Goal: Task Accomplishment & Management: Use online tool/utility

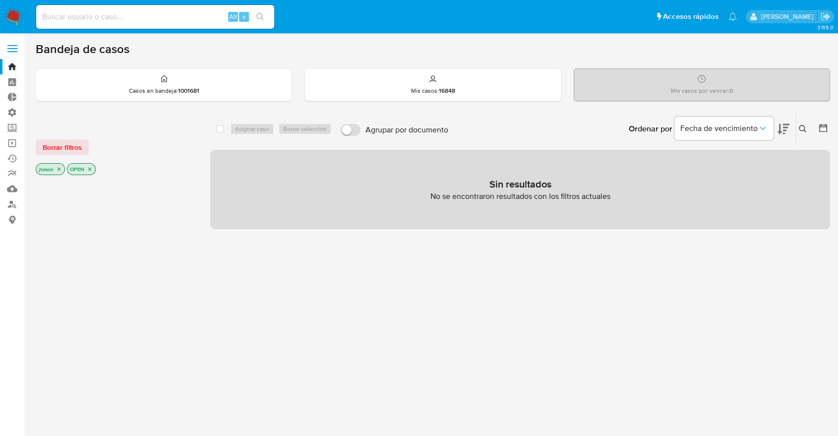
click at [59, 166] on icon "close-filter" at bounding box center [59, 169] width 6 height 6
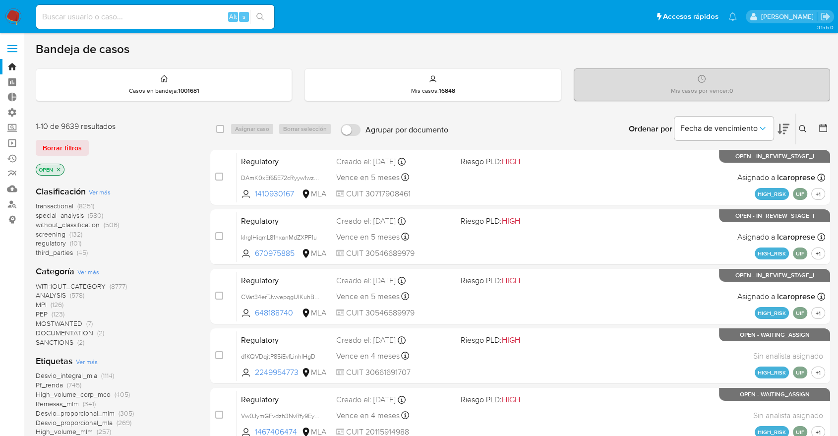
click at [59, 167] on icon "close-filter" at bounding box center [59, 170] width 6 height 6
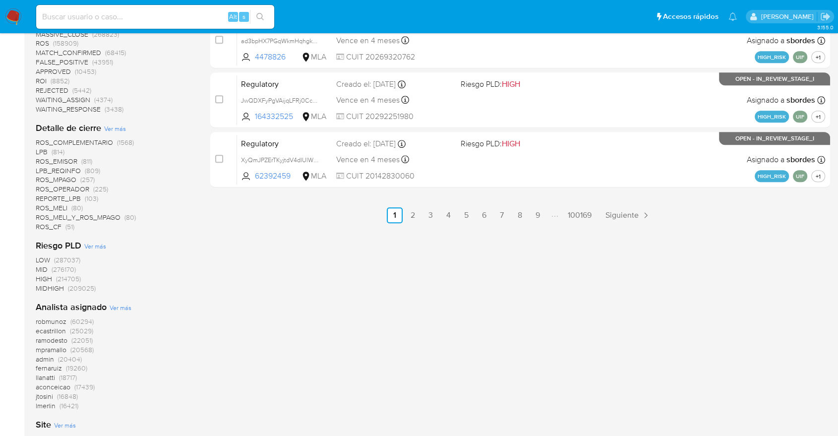
scroll to position [699, 0]
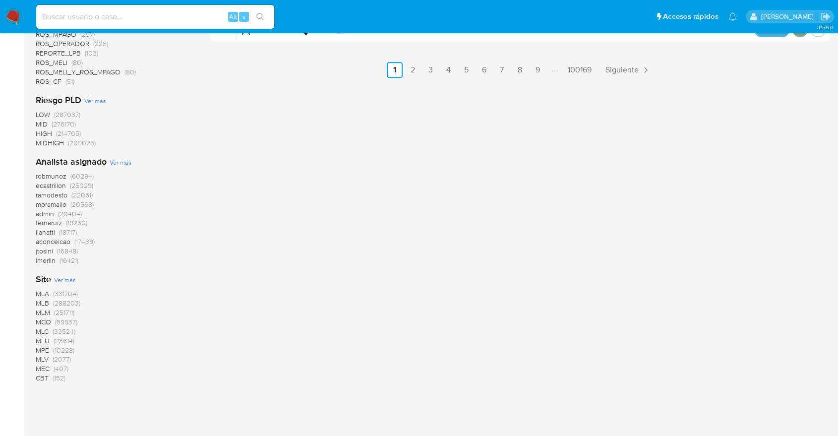
click at [52, 320] on span "MCO (59937)" at bounding box center [57, 321] width 42 height 9
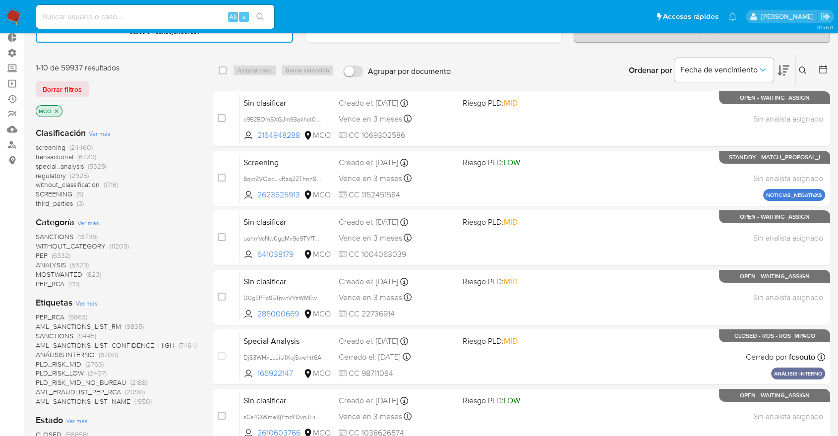
scroll to position [181, 0]
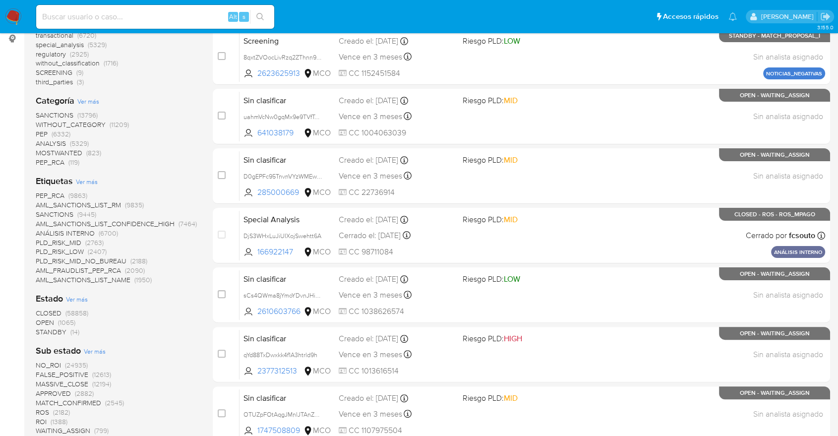
click at [66, 322] on span "(1065)" at bounding box center [66, 322] width 17 height 10
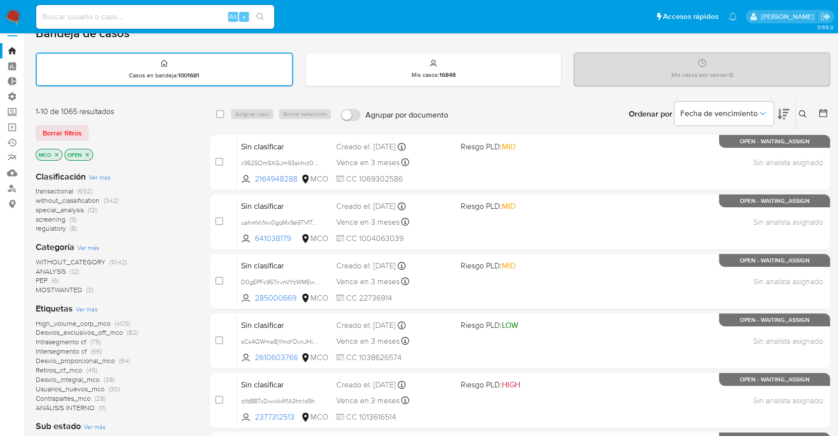
scroll to position [16, 0]
click at [104, 199] on span "(342)" at bounding box center [111, 200] width 15 height 10
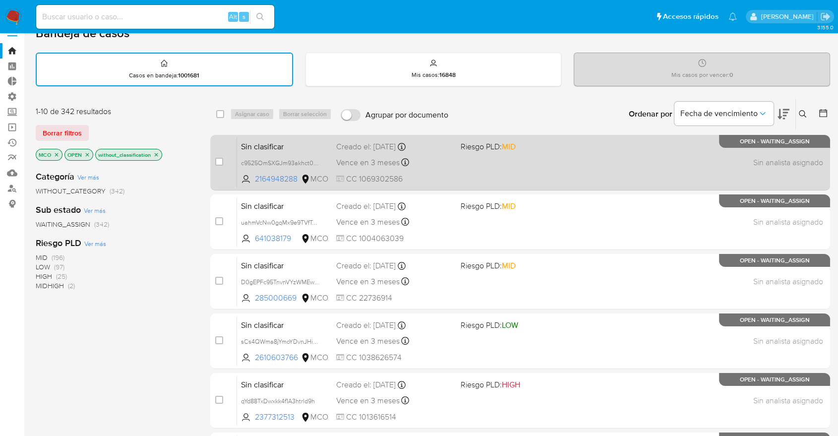
click at [506, 171] on div "Sin clasificar c9525OmSXGJm93akhct0FzkE 2164948288 MCO Riesgo PLD: MID Creado e…" at bounding box center [531, 162] width 588 height 50
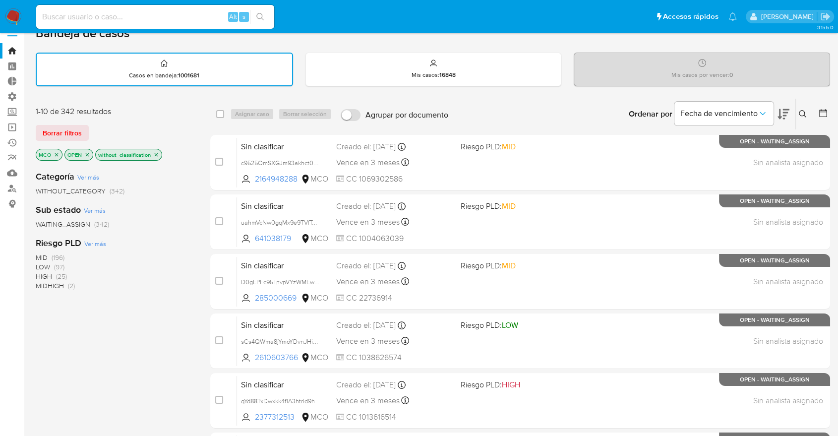
click at [159, 152] on icon "close-filter" at bounding box center [156, 155] width 6 height 6
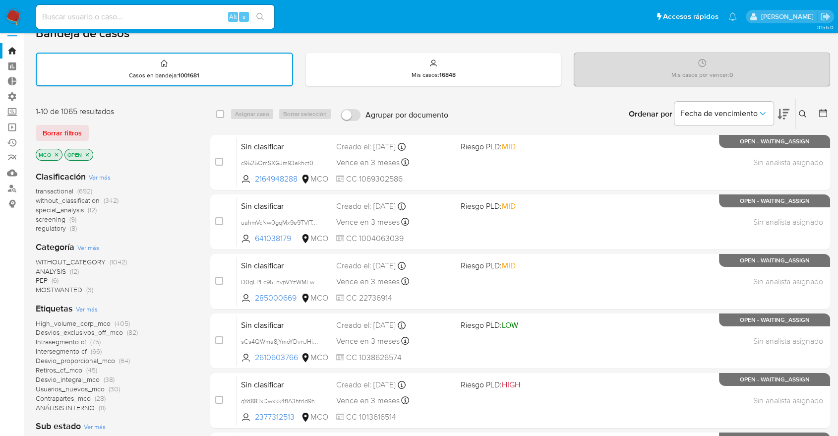
click at [89, 197] on span "without_classification" at bounding box center [68, 200] width 64 height 10
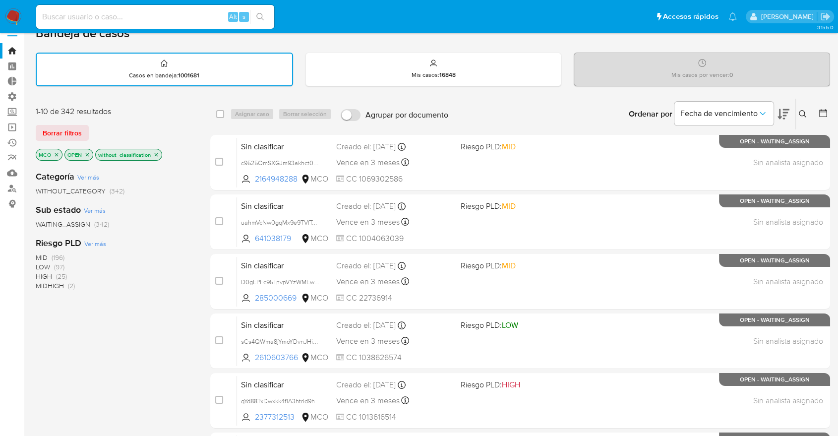
click at [158, 152] on icon "close-filter" at bounding box center [156, 155] width 6 height 6
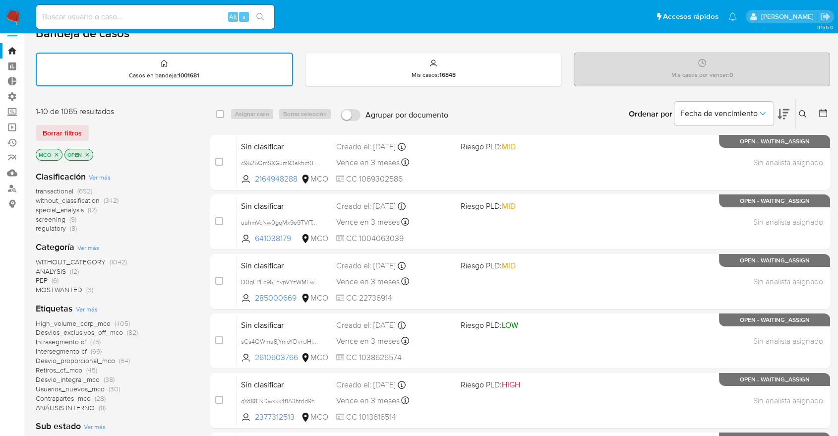
click at [700, 69] on div "Mis casos por vencer : 0" at bounding box center [701, 69] width 255 height 32
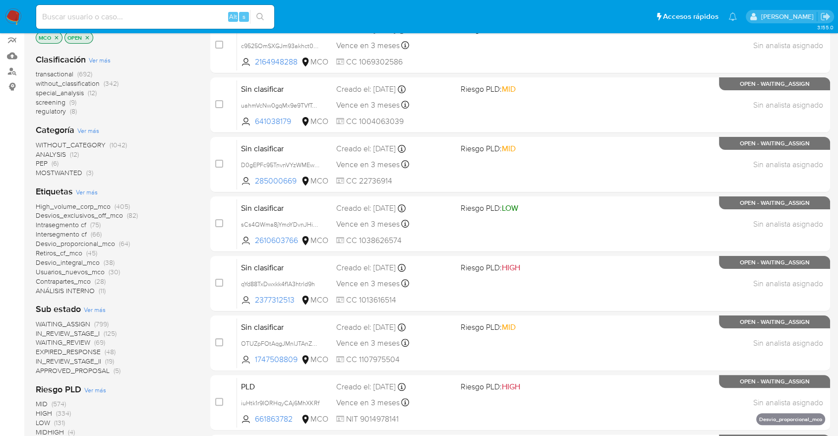
scroll to position [127, 0]
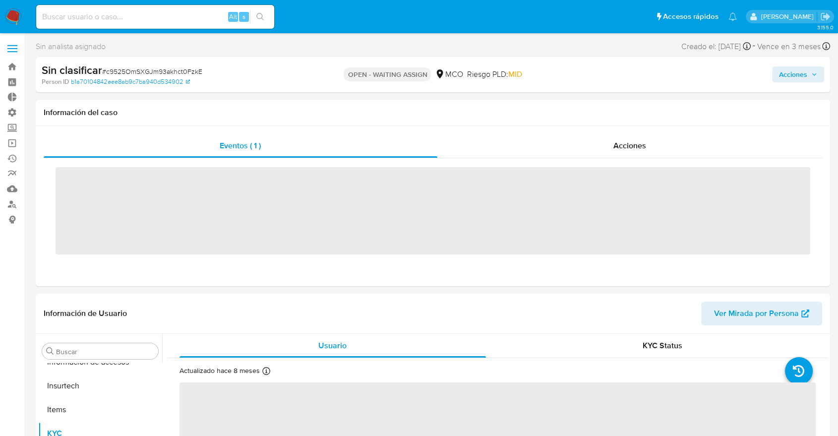
scroll to position [419, 0]
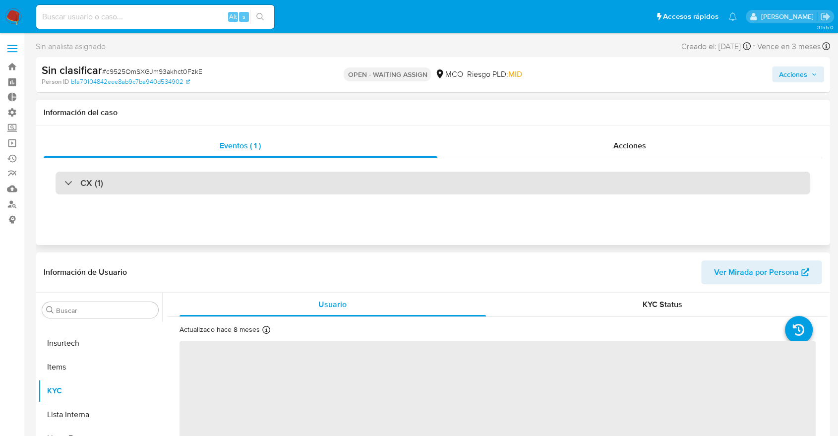
click at [474, 175] on div "CX (1)" at bounding box center [433, 183] width 755 height 23
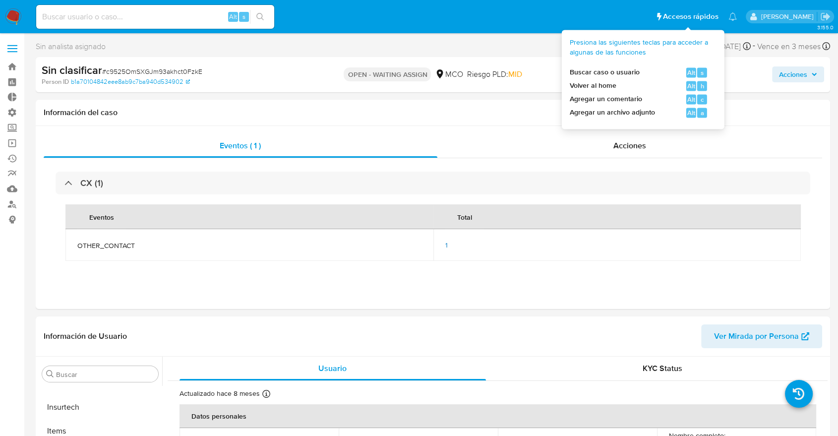
select select "10"
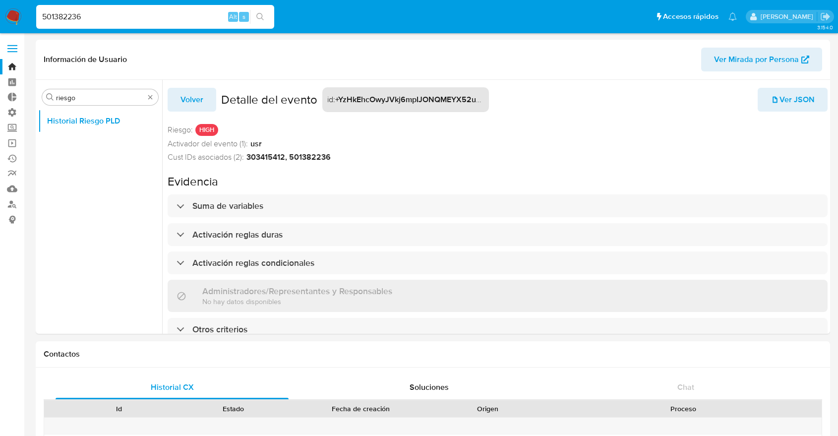
select select "10"
